Goal: Information Seeking & Learning: Learn about a topic

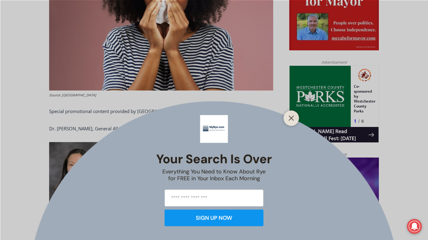
scroll to position [373, 0]
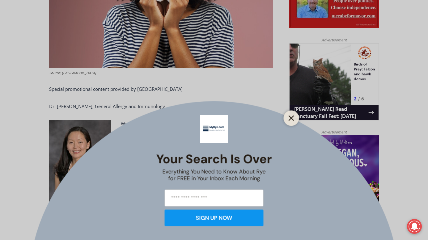
drag, startPoint x: 290, startPoint y: 116, endPoint x: 7, endPoint y: 76, distance: 286.1
click at [290, 116] on icon "Close" at bounding box center [291, 118] width 6 height 6
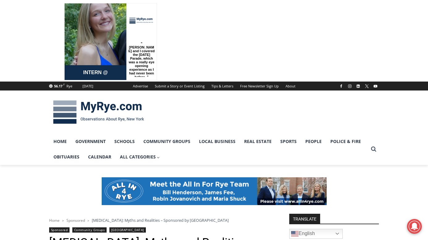
scroll to position [0, 0]
